Goal: Navigation & Orientation: Understand site structure

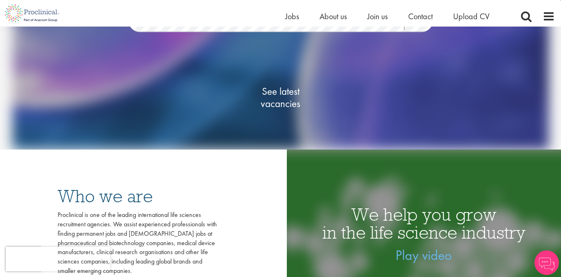
scroll to position [117, 0]
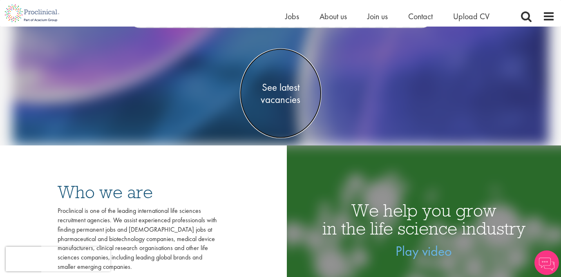
click at [287, 99] on span "See latest vacancies" at bounding box center [281, 93] width 82 height 25
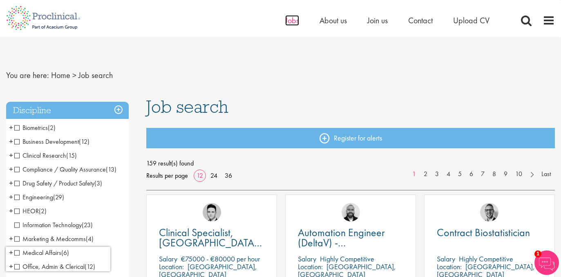
click at [293, 25] on span "Jobs" at bounding box center [292, 20] width 14 height 11
click at [293, 22] on span "Jobs" at bounding box center [292, 20] width 14 height 11
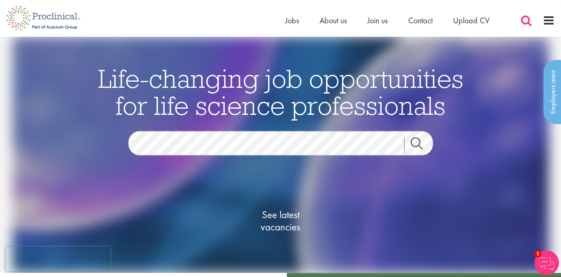
click at [529, 19] on span at bounding box center [526, 20] width 12 height 12
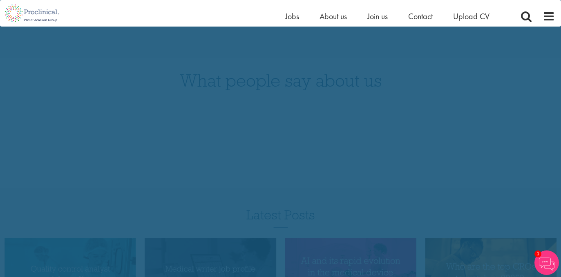
scroll to position [659, 0]
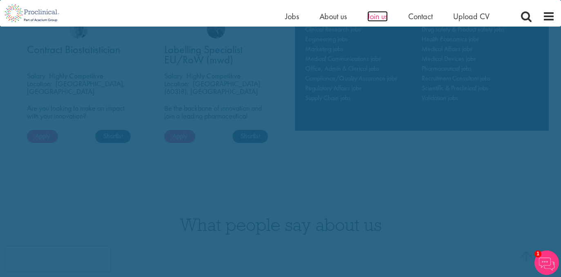
click at [381, 16] on span "Join us" at bounding box center [378, 16] width 20 height 11
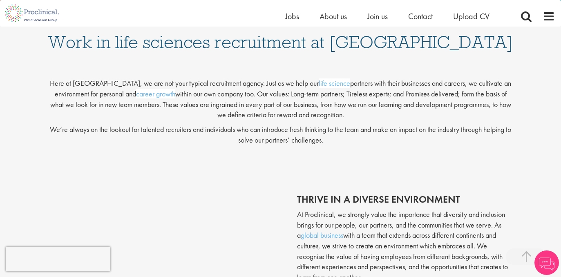
scroll to position [159, 0]
click at [550, 18] on span at bounding box center [549, 16] width 12 height 12
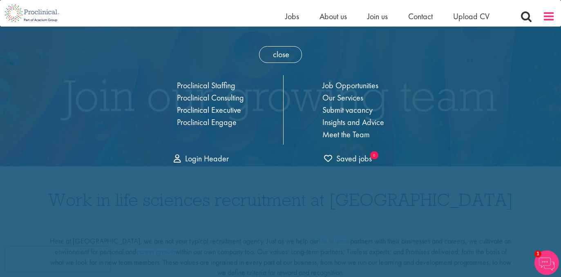
scroll to position [0, 0]
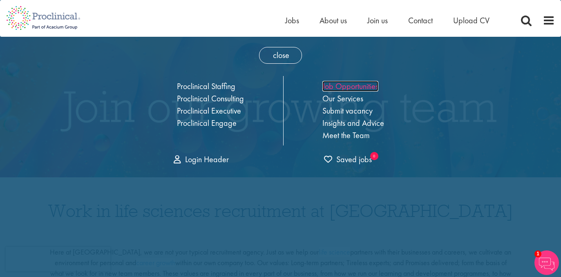
click at [370, 89] on link "Job Opportunities" at bounding box center [351, 86] width 56 height 11
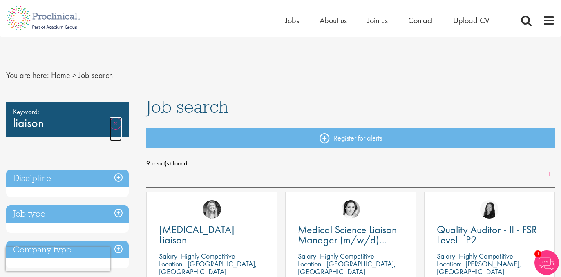
click at [117, 125] on link "Remove" at bounding box center [116, 129] width 12 height 24
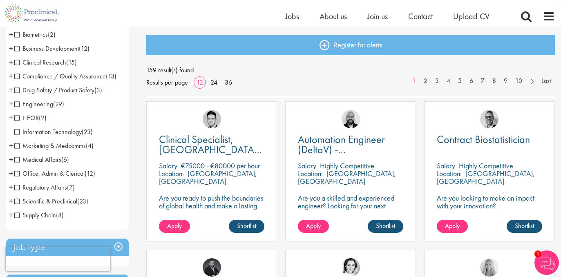
scroll to position [76, 0]
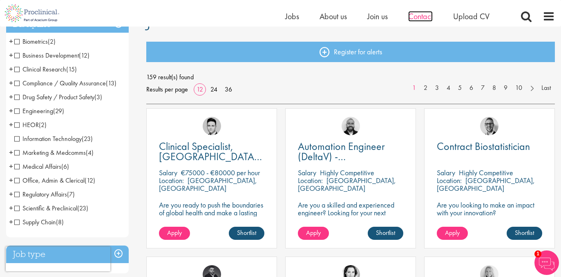
click at [428, 17] on span "Contact" at bounding box center [420, 16] width 25 height 11
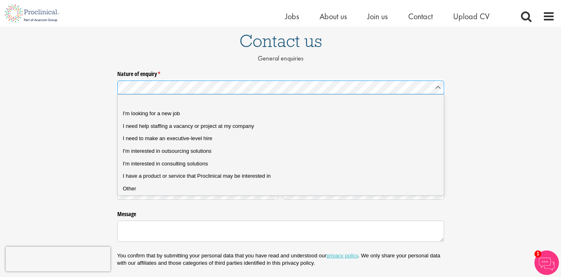
scroll to position [70, 0]
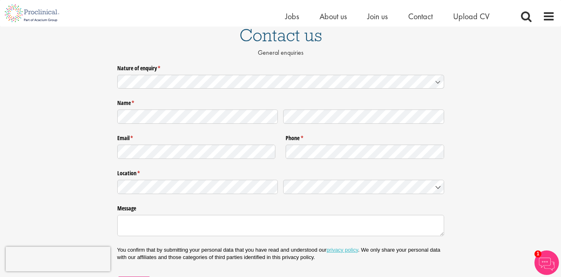
click at [81, 191] on div "Nature of enquiry * (required) Name * (required) Email * (required) Phone * (re…" at bounding box center [280, 176] width 561 height 230
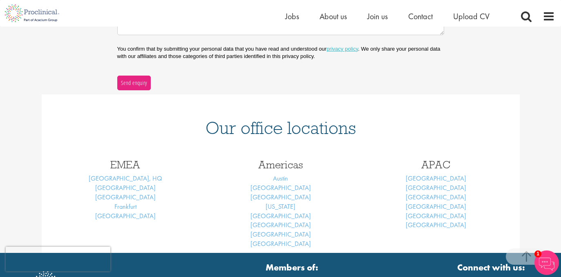
scroll to position [274, 0]
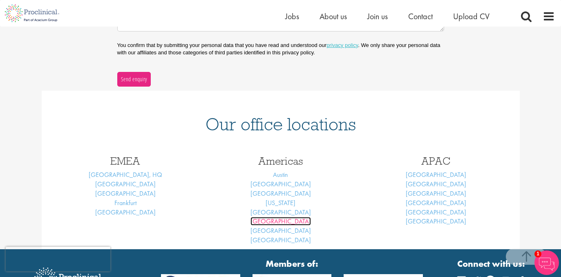
click at [287, 222] on link "San Francisco" at bounding box center [281, 221] width 61 height 9
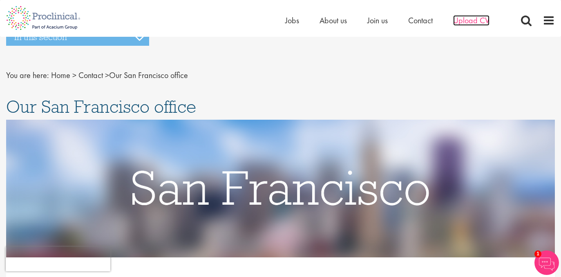
click at [468, 20] on span "Upload CV" at bounding box center [471, 20] width 36 height 11
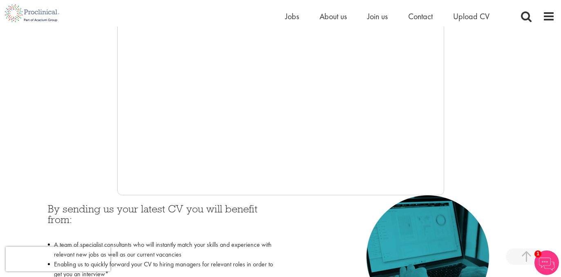
scroll to position [175, 0]
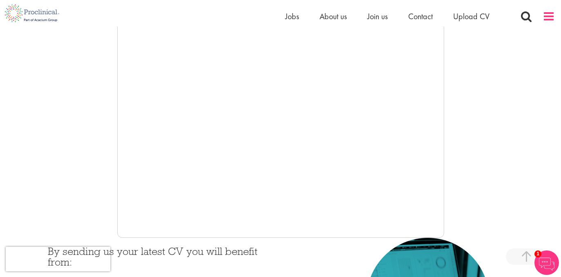
click at [553, 17] on span at bounding box center [549, 16] width 12 height 12
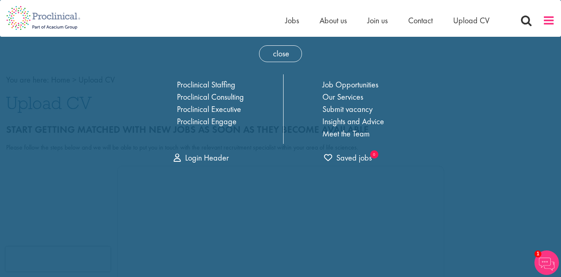
scroll to position [0, 0]
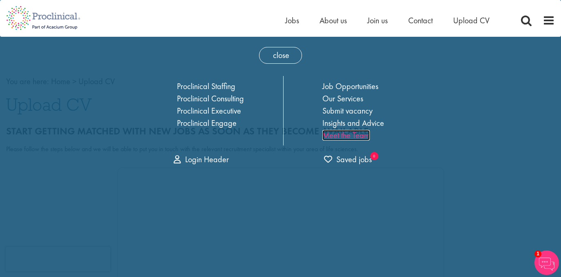
click at [338, 137] on link "Meet the Team" at bounding box center [346, 135] width 47 height 11
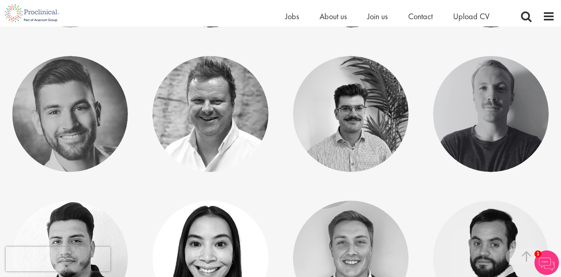
scroll to position [822, 0]
